Goal: Task Accomplishment & Management: Manage account settings

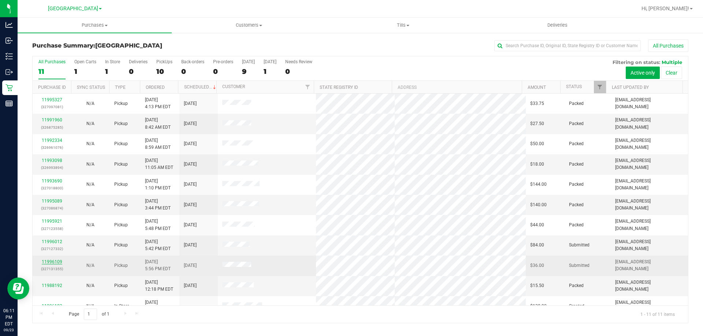
click at [53, 262] on link "11996109" at bounding box center [52, 261] width 20 height 5
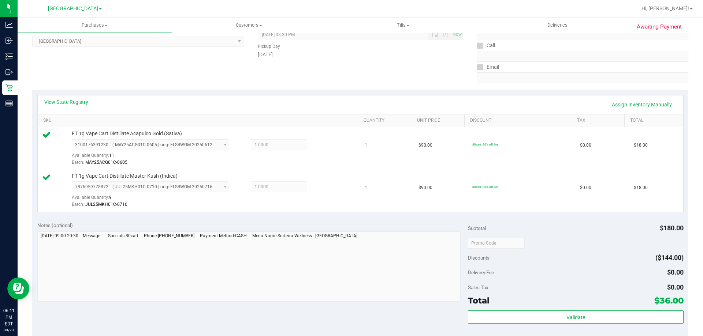
scroll to position [256, 0]
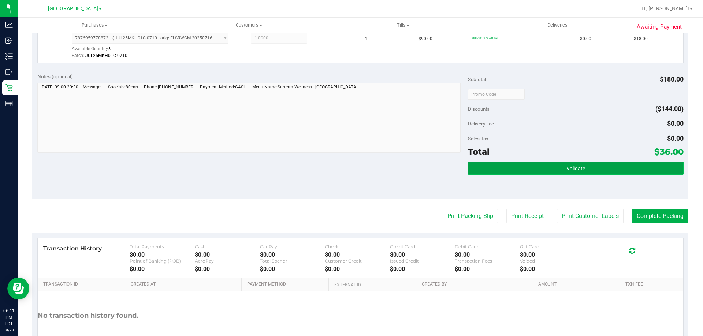
click at [601, 164] on button "Validate" at bounding box center [575, 168] width 215 height 13
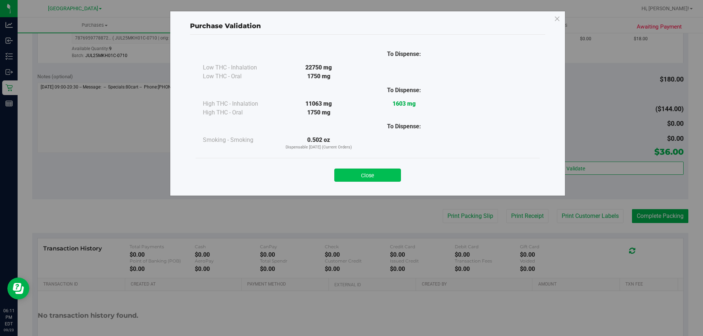
click at [369, 179] on button "Close" at bounding box center [367, 175] width 67 height 13
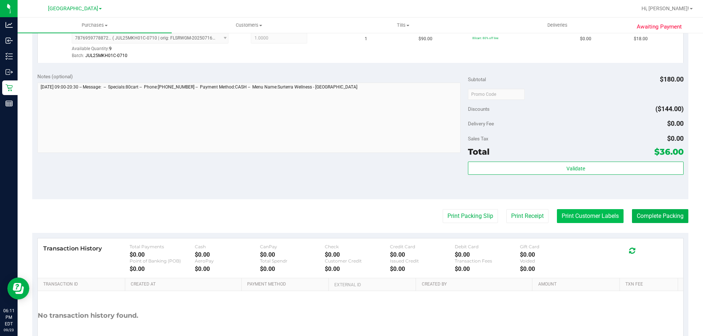
click at [562, 212] on button "Print Customer Labels" at bounding box center [590, 216] width 67 height 14
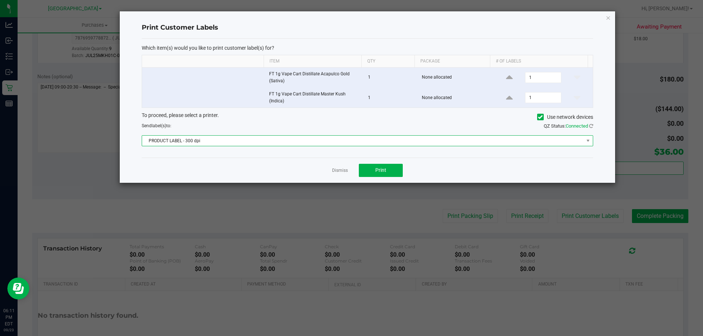
click at [335, 137] on span "PRODUCT LABEL - 300 dpi" at bounding box center [362, 141] width 441 height 10
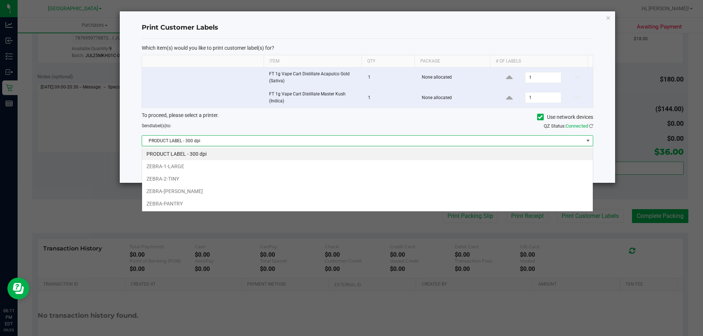
scroll to position [11, 451]
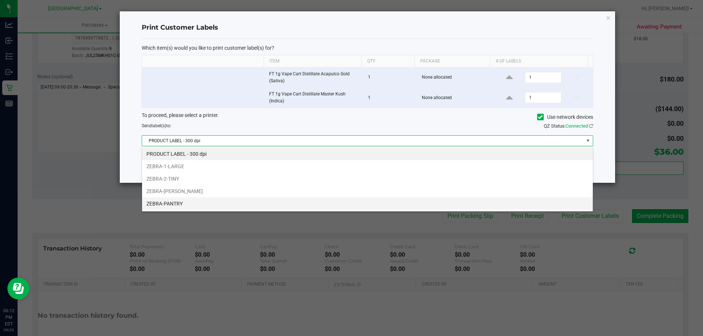
click at [171, 205] on li "ZEBRA-PANTRY" at bounding box center [367, 204] width 451 height 12
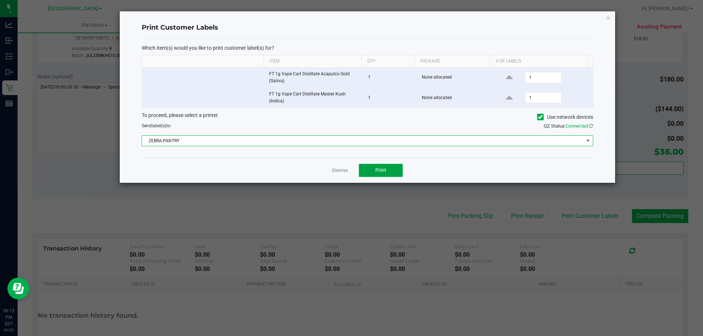
click at [383, 164] on button "Print" at bounding box center [381, 170] width 44 height 13
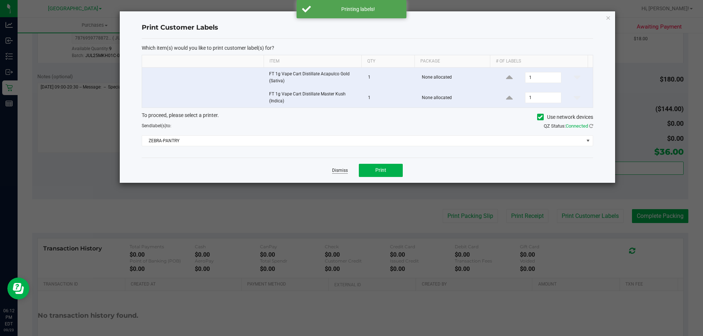
click at [341, 170] on link "Dismiss" at bounding box center [340, 171] width 16 height 6
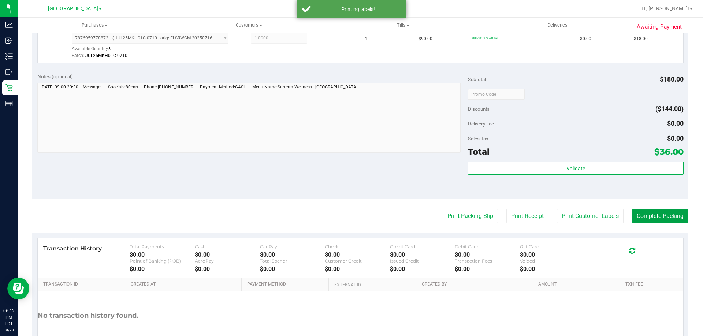
click at [661, 213] on button "Complete Packing" at bounding box center [660, 216] width 56 height 14
click at [661, 213] on button "Complete Packing" at bounding box center [657, 216] width 62 height 14
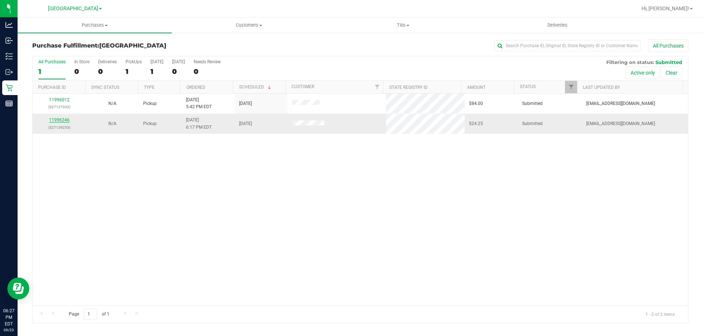
click at [54, 121] on link "11996246" at bounding box center [59, 119] width 20 height 5
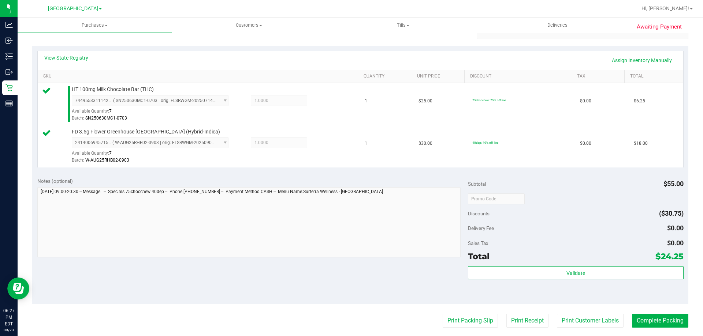
scroll to position [256, 0]
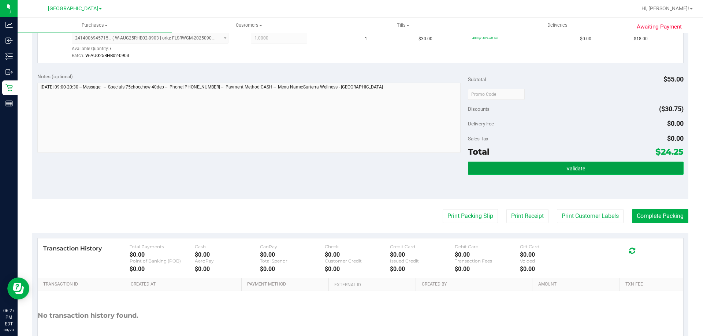
click at [554, 167] on button "Validate" at bounding box center [575, 168] width 215 height 13
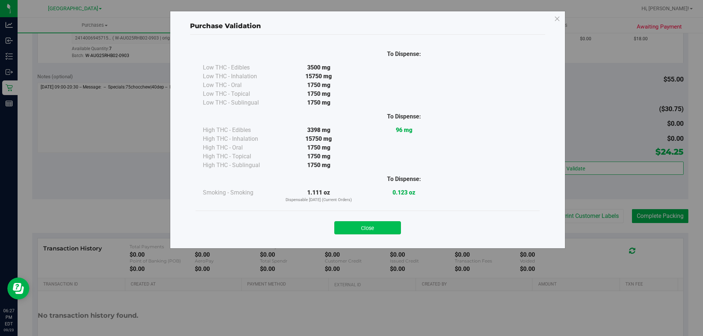
click at [372, 223] on button "Close" at bounding box center [367, 227] width 67 height 13
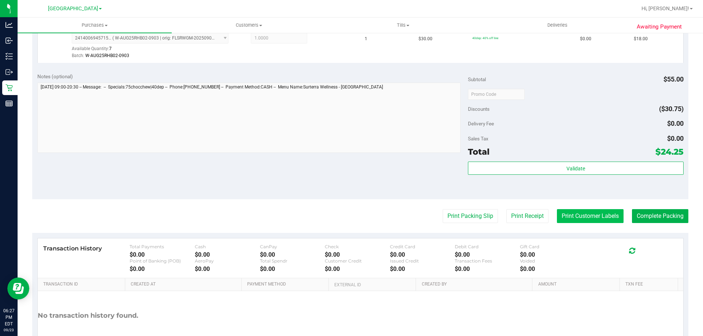
click at [583, 218] on button "Print Customer Labels" at bounding box center [590, 216] width 67 height 14
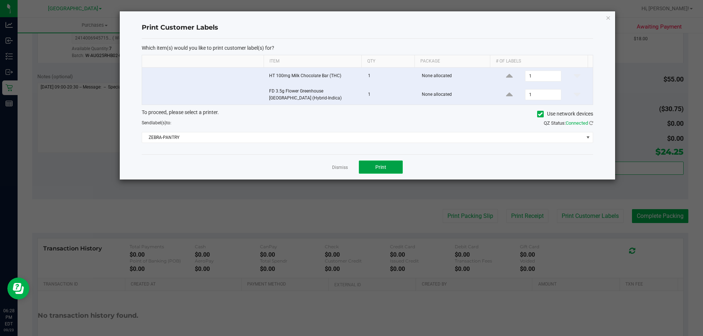
click at [366, 166] on button "Print" at bounding box center [381, 167] width 44 height 13
click at [337, 165] on link "Dismiss" at bounding box center [340, 168] width 16 height 6
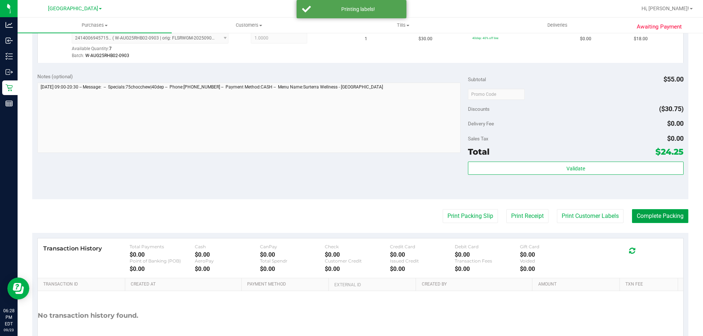
click at [632, 210] on button "Complete Packing" at bounding box center [660, 216] width 56 height 14
click at [631, 212] on button "Complete Packing" at bounding box center [657, 216] width 62 height 14
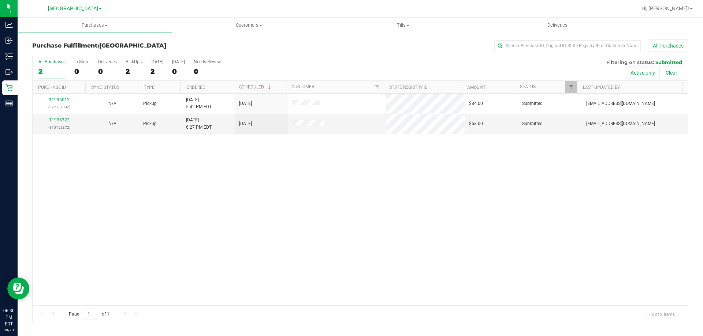
click at [216, 197] on div "11996012 (327127332) N/A Pickup [DATE] 5:42 PM EDT 9/23/2025 $84.00 Submitted […" at bounding box center [360, 200] width 655 height 212
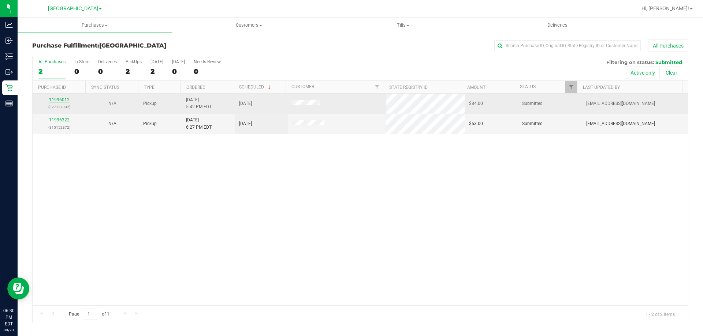
click at [63, 101] on link "11996012" at bounding box center [59, 99] width 20 height 5
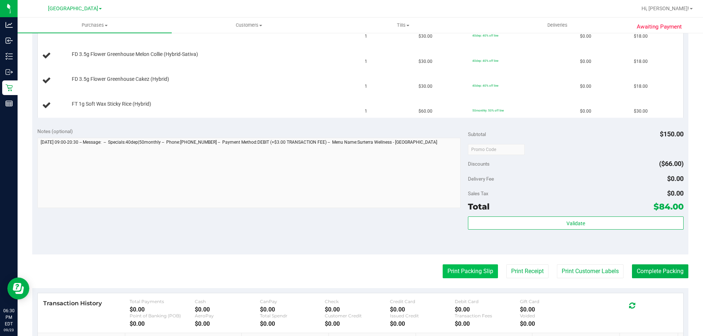
scroll to position [220, 0]
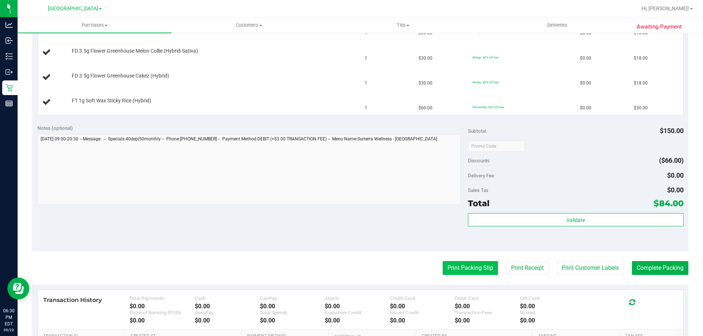
click at [454, 268] on button "Print Packing Slip" at bounding box center [469, 268] width 55 height 14
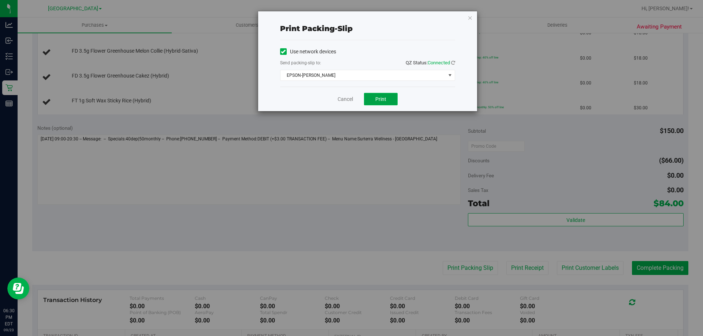
click at [388, 99] on button "Print" at bounding box center [381, 99] width 34 height 12
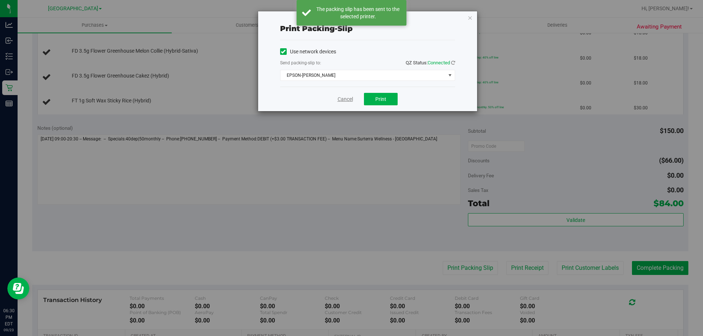
click at [341, 97] on link "Cancel" at bounding box center [344, 100] width 15 height 8
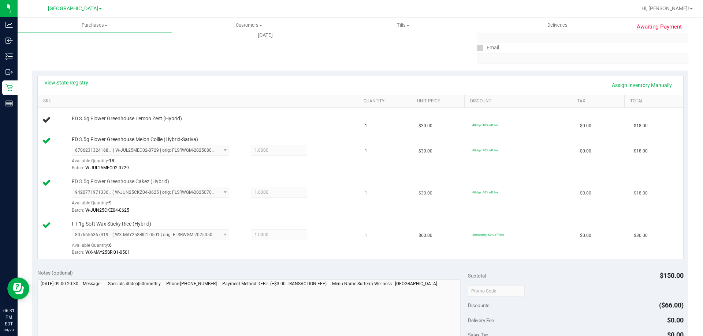
scroll to position [110, 0]
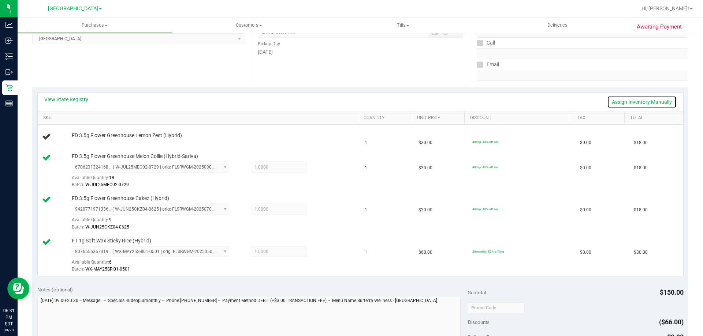
click at [622, 99] on link "Assign Inventory Manually" at bounding box center [642, 102] width 70 height 12
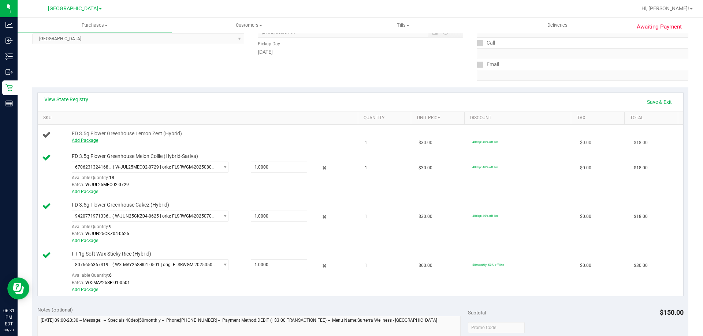
click at [90, 139] on link "Add Package" at bounding box center [85, 140] width 26 height 5
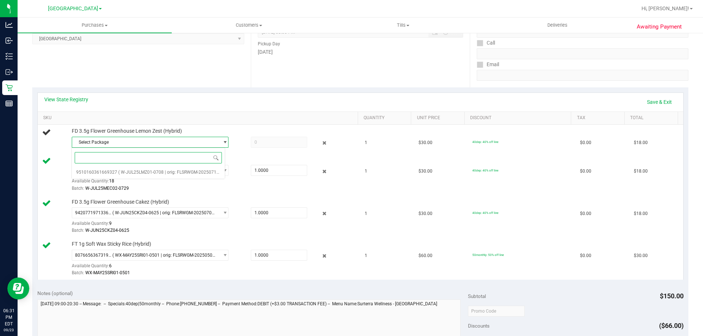
click at [142, 138] on span "Select Package" at bounding box center [145, 142] width 147 height 10
click at [132, 176] on li "9510160361669327 ( W-JUL25LMZ01-0708 | orig: FLSRWGM-20250715-855 )" at bounding box center [148, 172] width 153 height 10
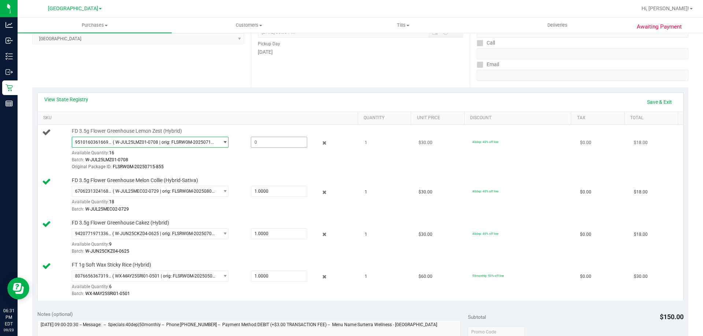
click at [255, 142] on span at bounding box center [279, 142] width 56 height 11
type input "1"
type input "1.0000"
click at [270, 168] on div "Original Package ID: FLSRWGM-20250715-855" at bounding box center [213, 167] width 283 height 7
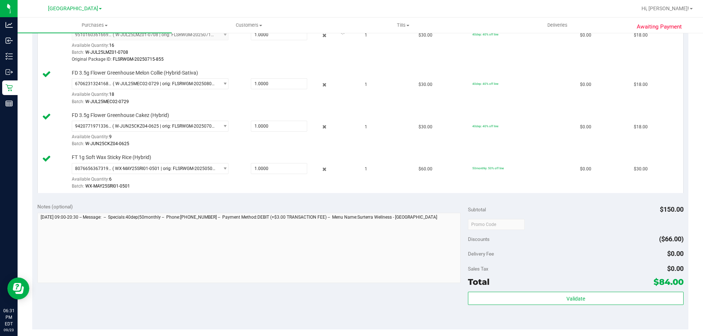
scroll to position [293, 0]
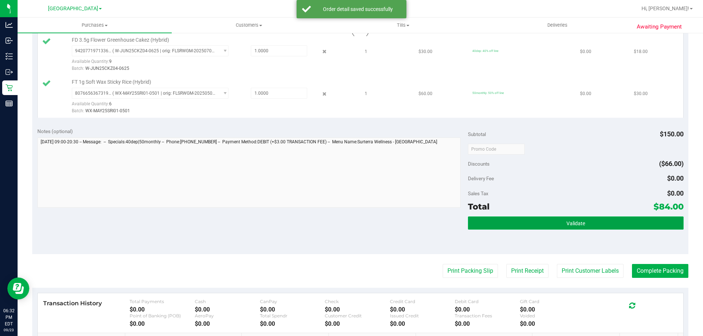
click at [624, 229] on button "Validate" at bounding box center [575, 223] width 215 height 13
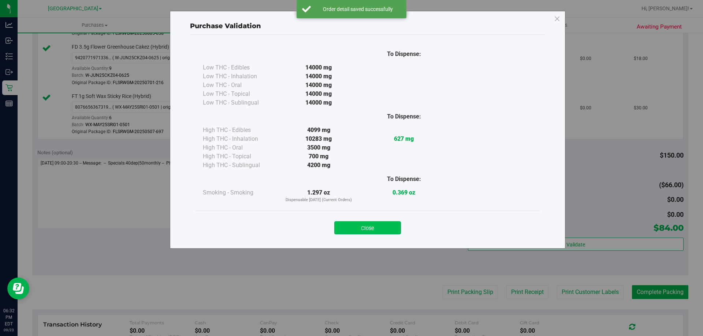
click at [368, 227] on button "Close" at bounding box center [367, 227] width 67 height 13
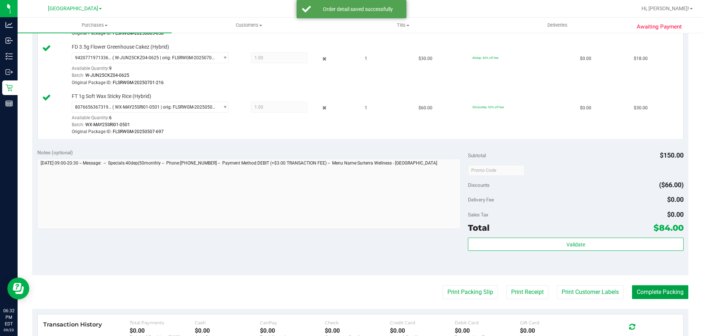
click at [673, 291] on button "Complete Packing" at bounding box center [660, 292] width 56 height 14
click at [677, 291] on icon at bounding box center [680, 292] width 6 height 6
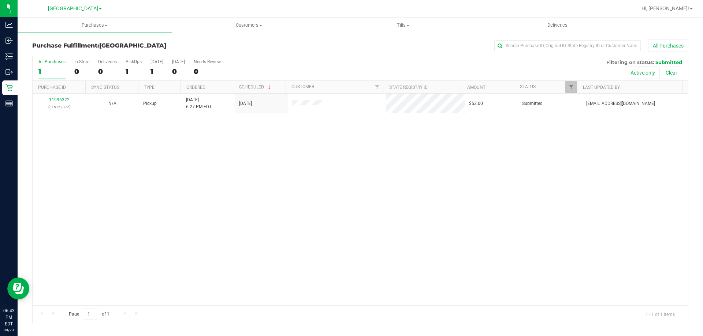
click at [46, 133] on div "11996322 (315152372) N/A Pickup [DATE] 6:27 PM EDT 9/23/2025 $53.00 Submitted […" at bounding box center [360, 200] width 655 height 212
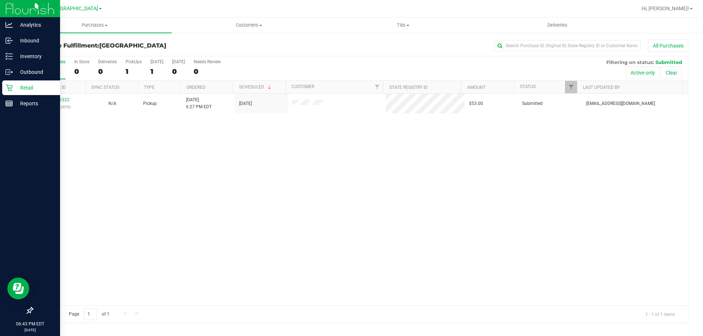
click at [22, 87] on p "Retail" at bounding box center [35, 87] width 44 height 9
